Goal: Information Seeking & Learning: Learn about a topic

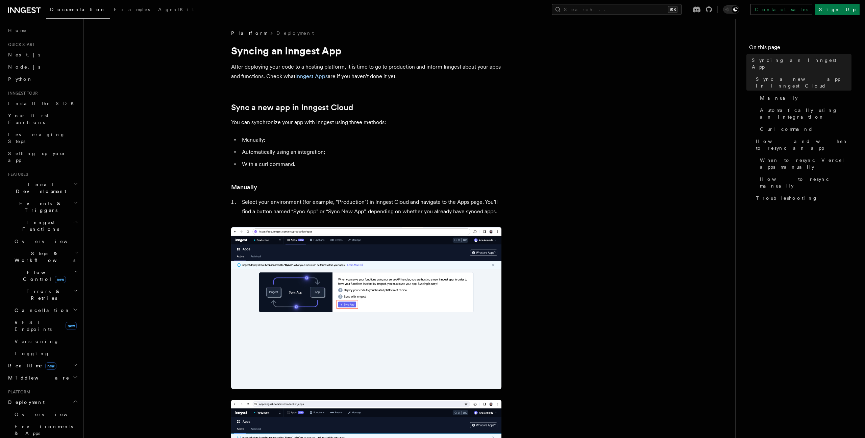
click at [362, 368] on img at bounding box center [366, 308] width 270 height 162
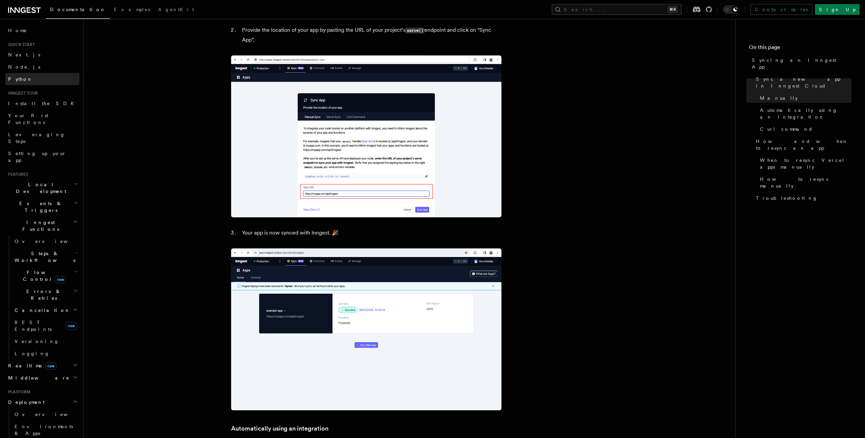
scroll to position [547, 0]
